Goal: Task Accomplishment & Management: Manage account settings

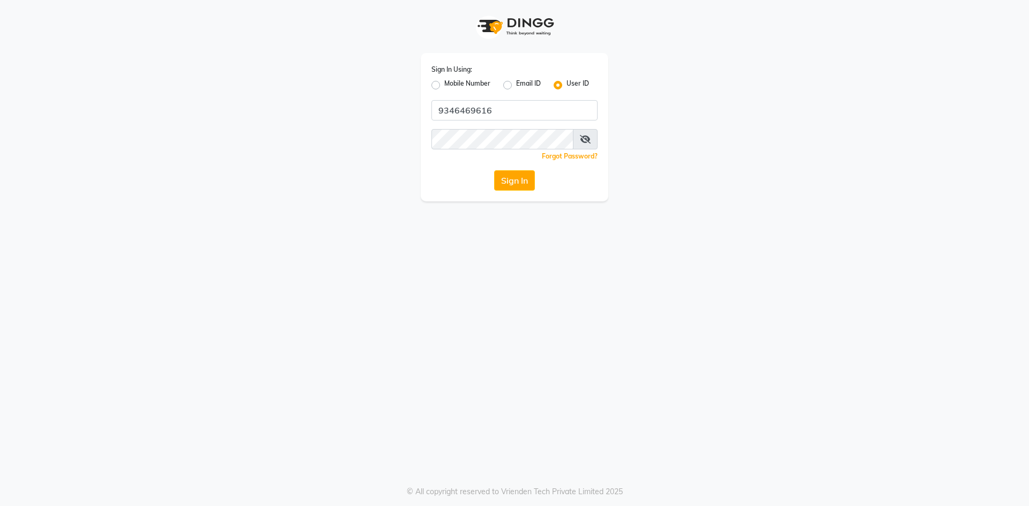
click at [441, 85] on div "Mobile Number" at bounding box center [460, 85] width 59 height 13
click at [444, 85] on label "Mobile Number" at bounding box center [467, 85] width 46 height 13
click at [444, 85] on input "Mobile Number" at bounding box center [447, 82] width 7 height 7
radio input "true"
radio input "false"
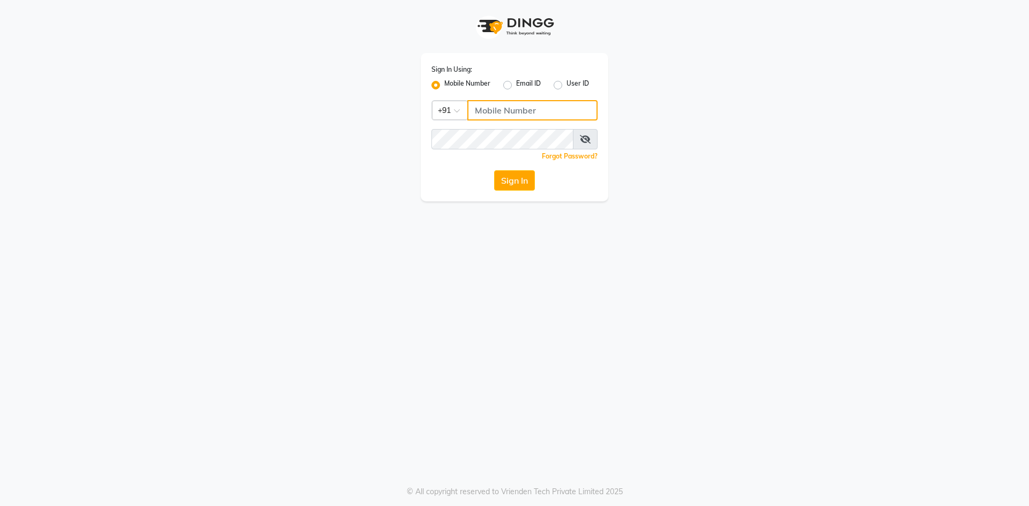
click at [506, 110] on input "Username" at bounding box center [532, 110] width 130 height 20
type input "9346469616"
click at [519, 187] on button "Sign In" at bounding box center [514, 180] width 41 height 20
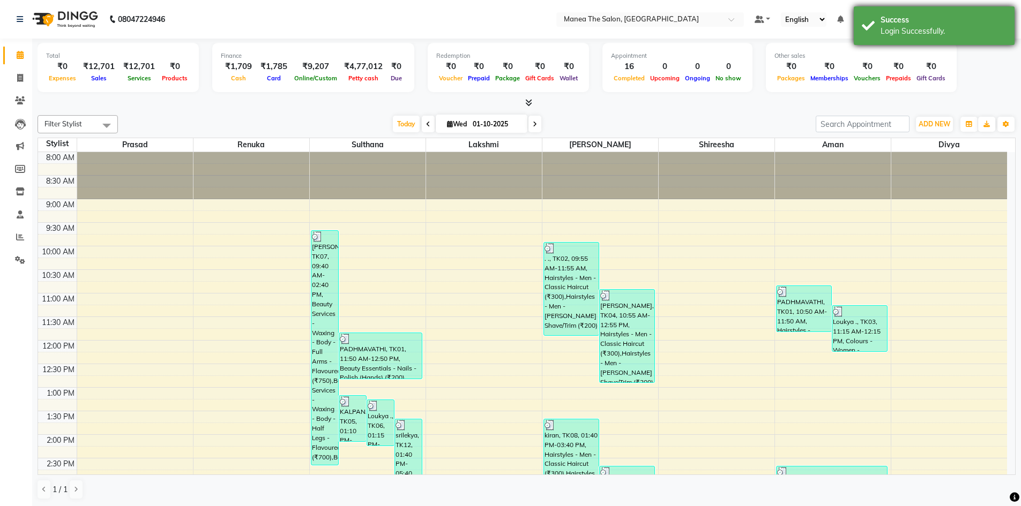
click at [918, 16] on div "Success" at bounding box center [944, 19] width 126 height 11
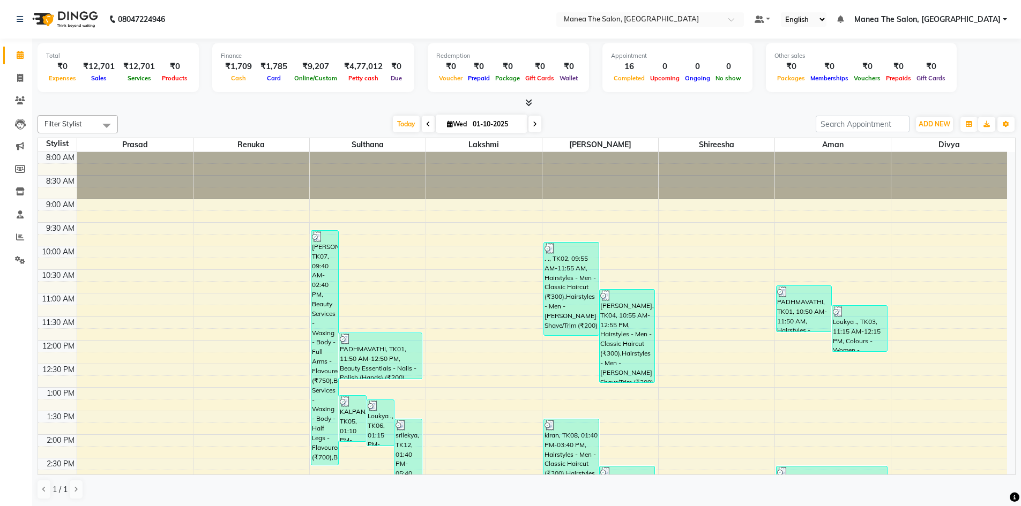
click at [947, 16] on span "Manea The Salon, [GEOGRAPHIC_DATA]" at bounding box center [927, 19] width 146 height 11
click at [947, 72] on link "Sign out" at bounding box center [952, 73] width 98 height 17
